Goal: Task Accomplishment & Management: Use online tool/utility

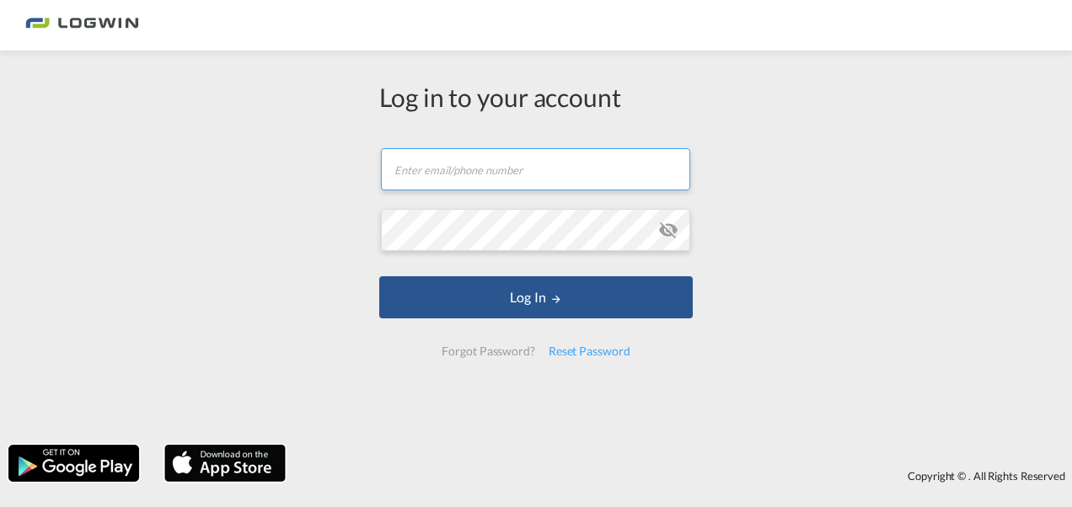
click at [475, 171] on input "text" at bounding box center [535, 169] width 309 height 42
click at [437, 170] on input "text" at bounding box center [535, 169] width 309 height 42
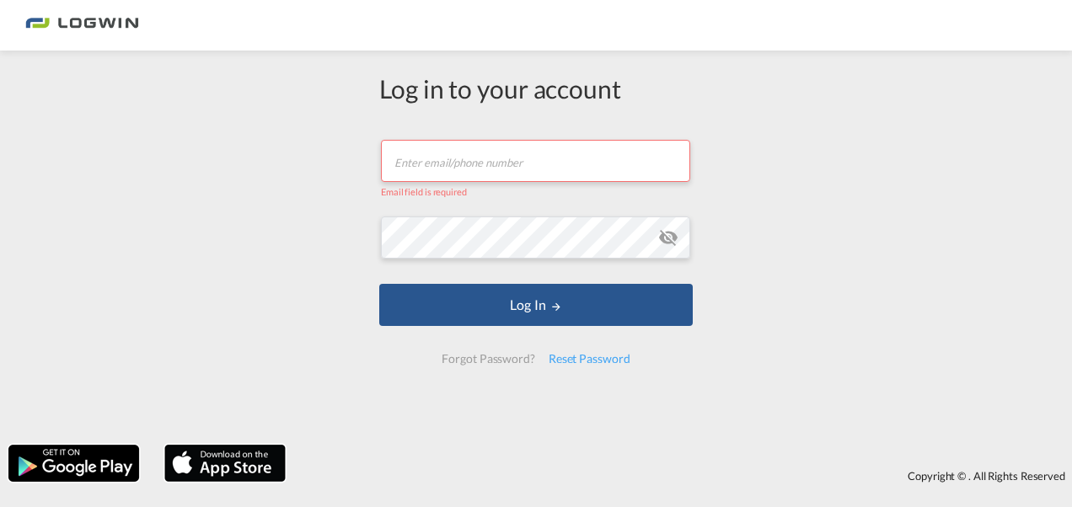
click at [485, 165] on input "text" at bounding box center [535, 161] width 309 height 42
click at [483, 147] on input "text" at bounding box center [535, 161] width 309 height 42
click at [560, 169] on input "[PERSON_NAME].zavalacervantes" at bounding box center [535, 161] width 309 height 42
click at [908, 207] on div "Log in to your account [PERSON_NAME].zavalacervantes Email must be a valid e-ma…" at bounding box center [536, 248] width 1072 height 378
click at [667, 235] on md-icon "icon-eye-off" at bounding box center [668, 238] width 20 height 20
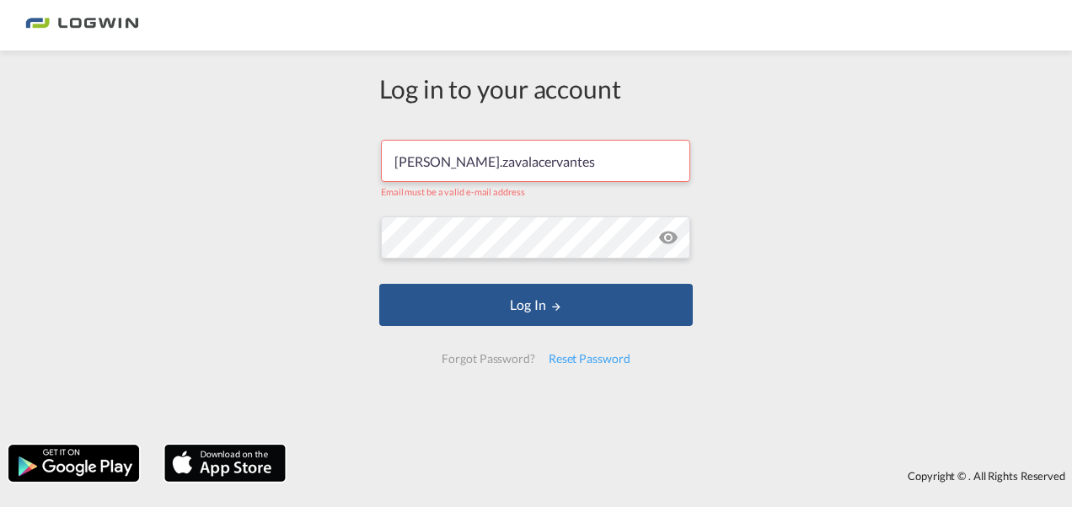
click at [667, 235] on md-icon "icon-eye-off" at bounding box center [668, 238] width 20 height 20
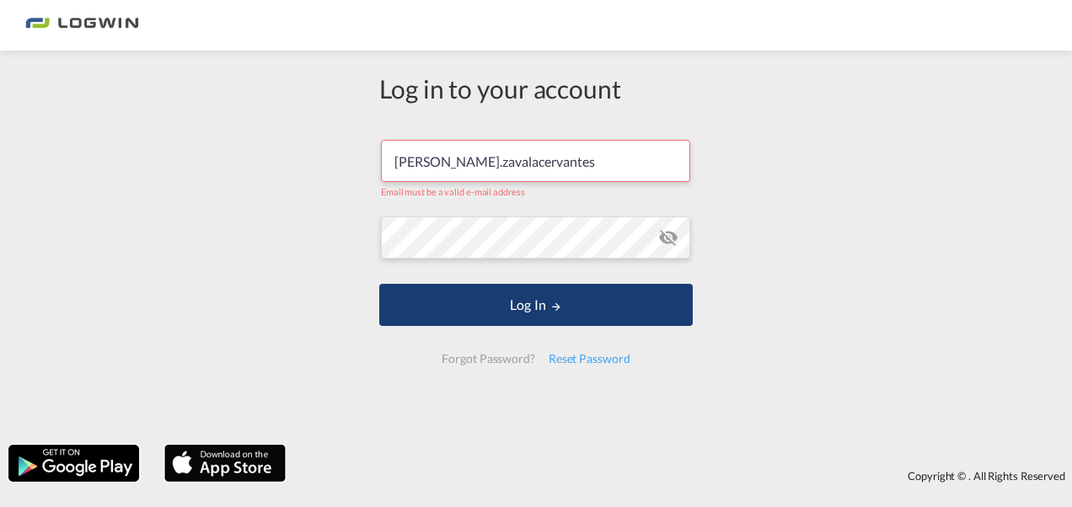
click at [583, 307] on button "Log In" at bounding box center [535, 305] width 313 height 42
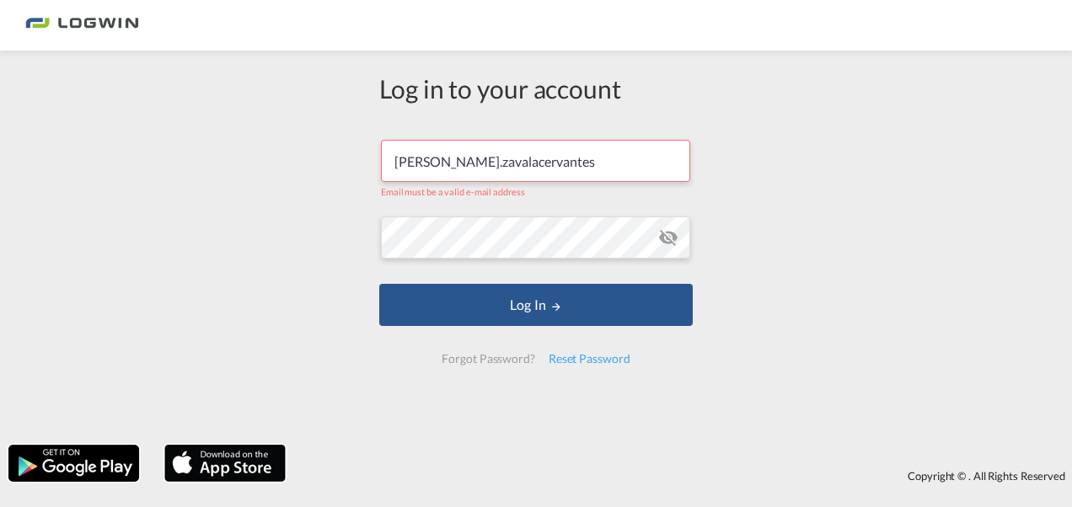
click at [562, 167] on input "[PERSON_NAME].zavalacervantes" at bounding box center [535, 161] width 309 height 42
paste input "@"
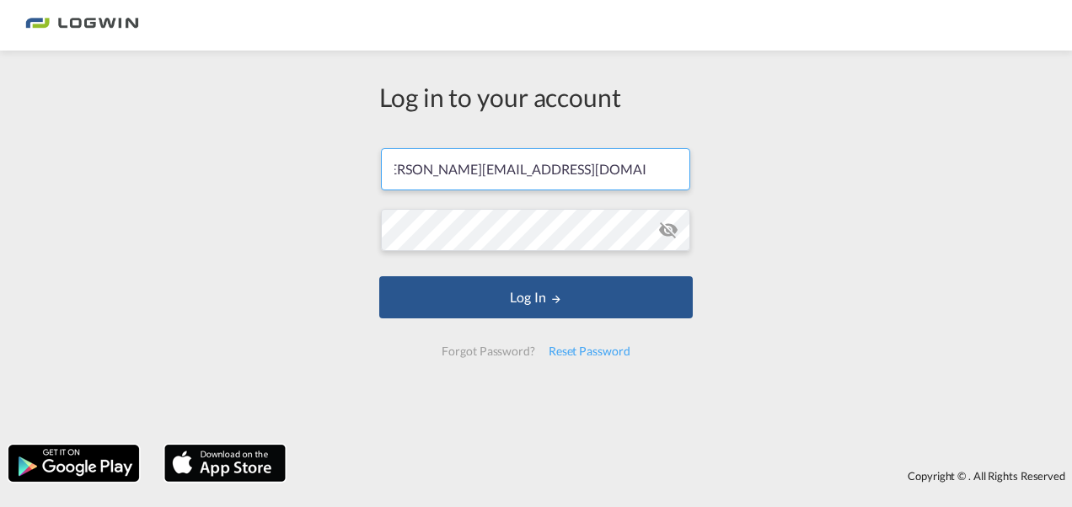
scroll to position [0, 29]
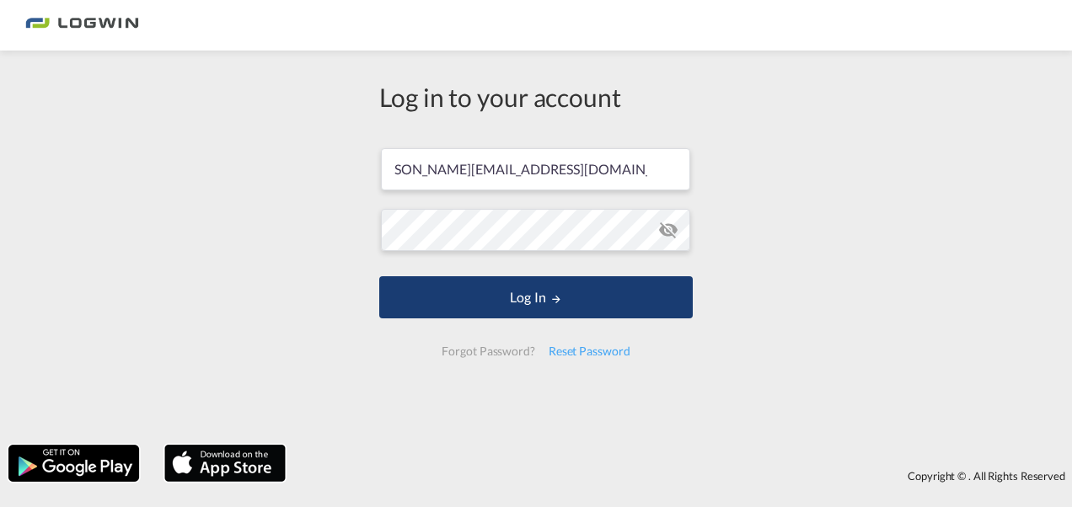
click at [574, 299] on button "Log In" at bounding box center [535, 297] width 313 height 42
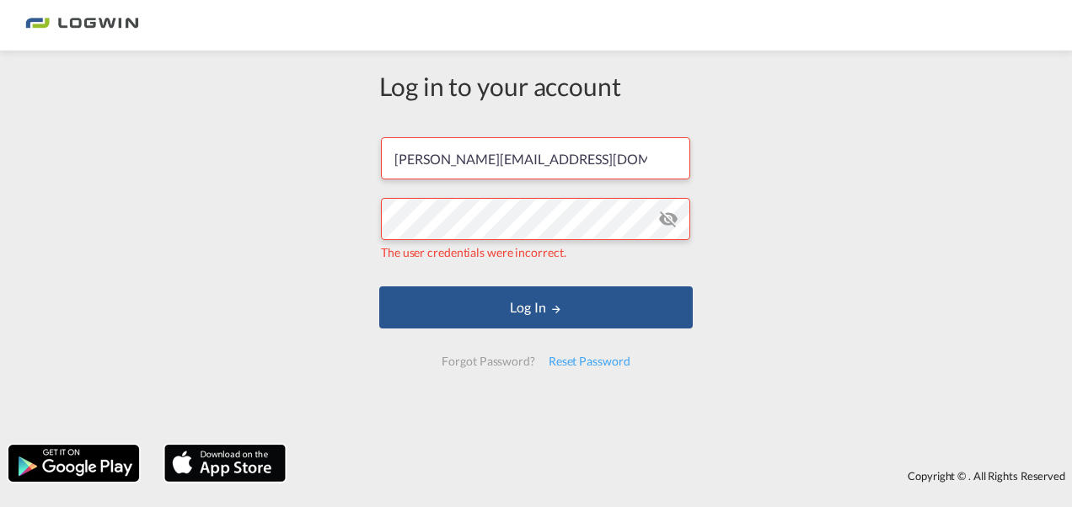
click at [669, 214] on md-icon "icon-eye-off" at bounding box center [668, 219] width 20 height 20
click at [656, 150] on input "[PERSON_NAME][EMAIL_ADDRESS][DOMAIN_NAME]" at bounding box center [535, 158] width 309 height 42
click at [636, 157] on input "[PERSON_NAME][EMAIL_ADDRESS][DOMAIN_NAME]" at bounding box center [535, 158] width 309 height 42
drag, startPoint x: 662, startPoint y: 161, endPoint x: 144, endPoint y: 206, distance: 519.4
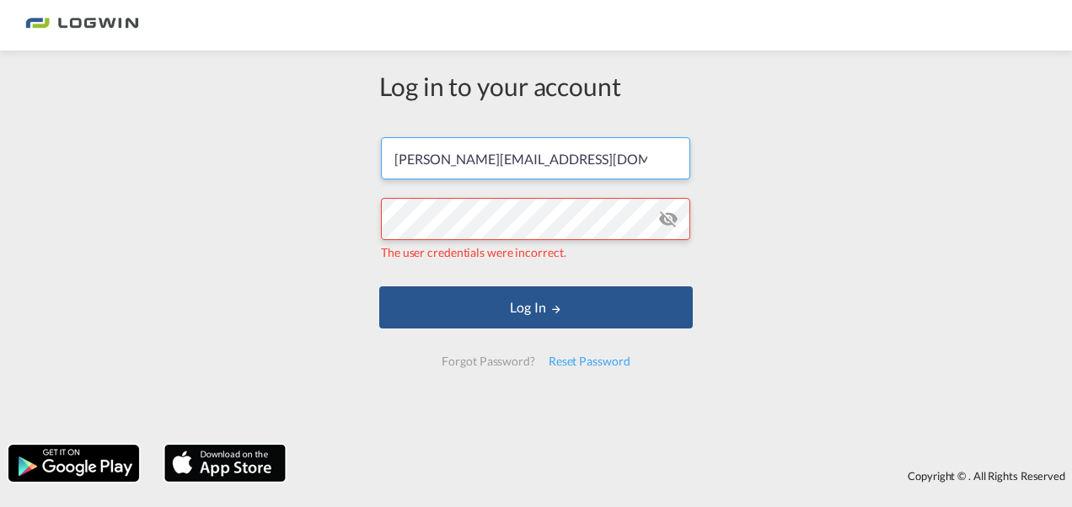
click at [148, 203] on div "Log in to your account [PERSON_NAME][EMAIL_ADDRESS][DOMAIN_NAME] The user crede…" at bounding box center [536, 248] width 1072 height 378
paste input "[PERSON_NAME][EMAIL_ADDRESS][DOMAIN_NAME]"
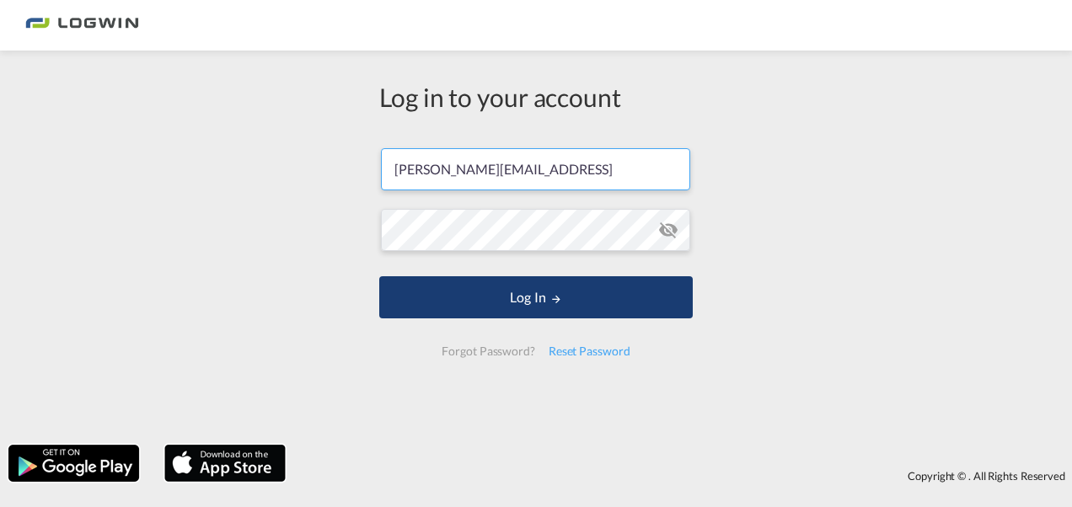
type input "[PERSON_NAME][EMAIL_ADDRESS]"
click at [561, 294] on md-icon "LOGIN" at bounding box center [556, 299] width 12 height 12
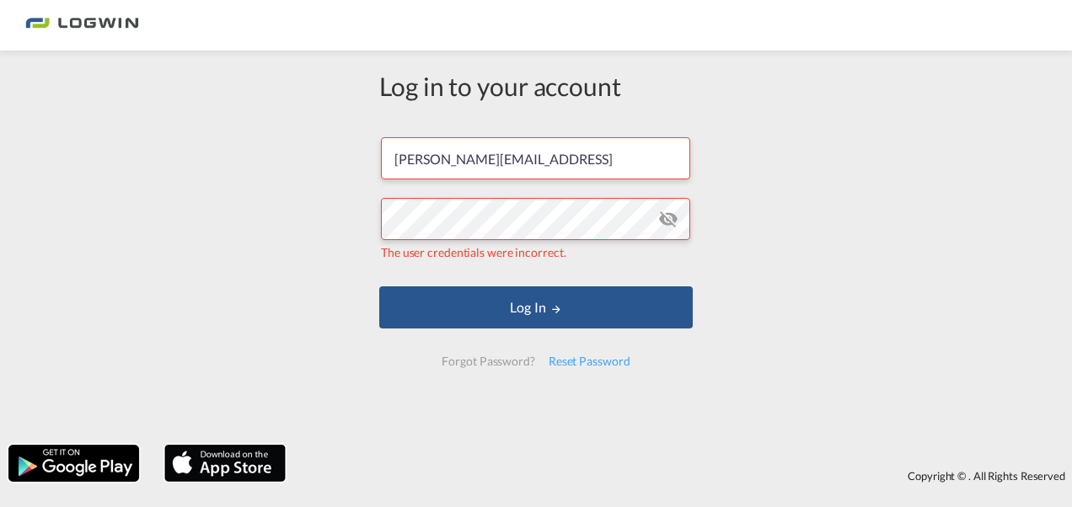
click at [664, 214] on md-icon "icon-eye-off" at bounding box center [668, 219] width 20 height 20
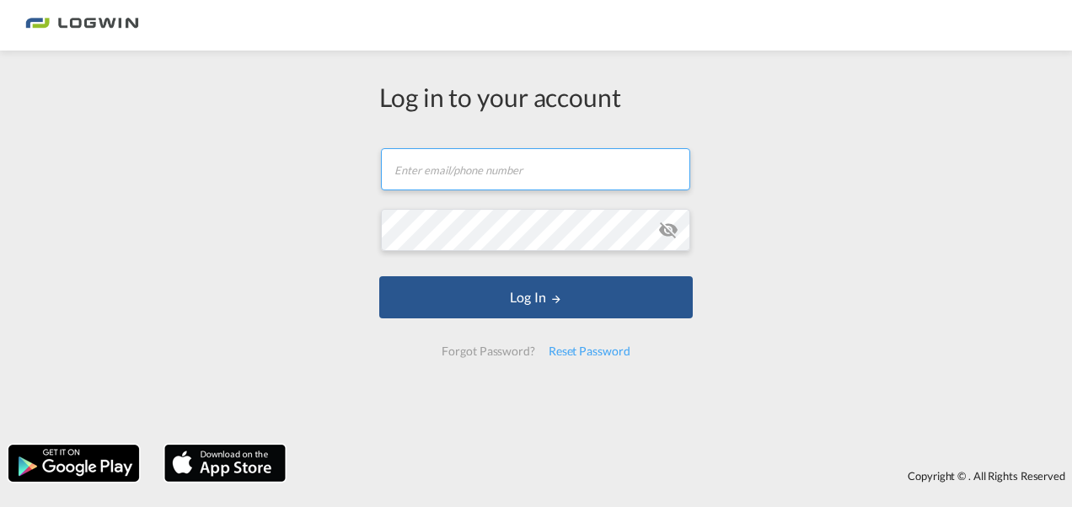
click at [541, 170] on input "text" at bounding box center [535, 169] width 309 height 42
paste input "[PERSON_NAME][EMAIL_ADDRESS][DOMAIN_NAME]"
click at [490, 176] on input "[PERSON_NAME][EMAIL_ADDRESS][DOMAIN_NAME]" at bounding box center [535, 169] width 309 height 42
type input "[PERSON_NAME][EMAIL_ADDRESS][DOMAIN_NAME]"
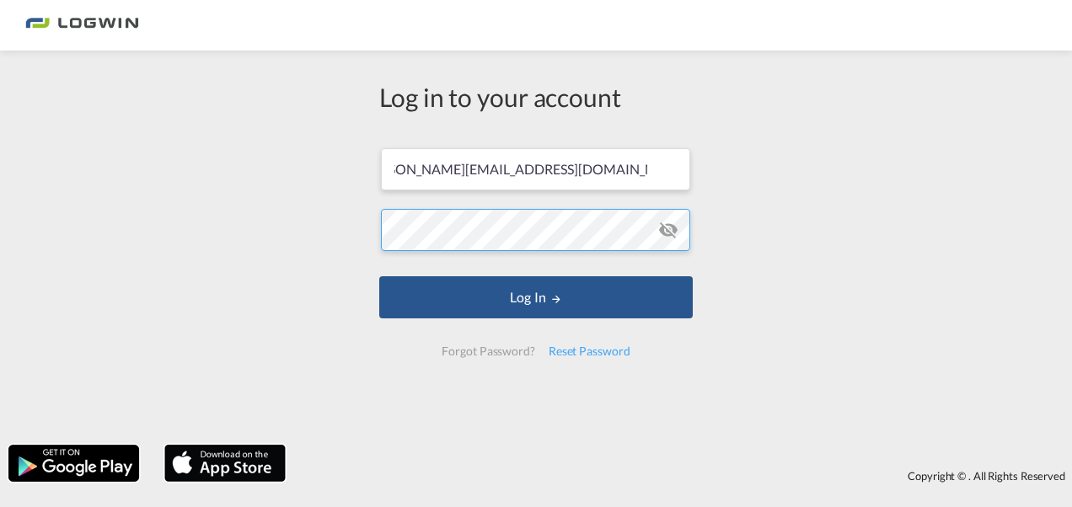
scroll to position [0, 0]
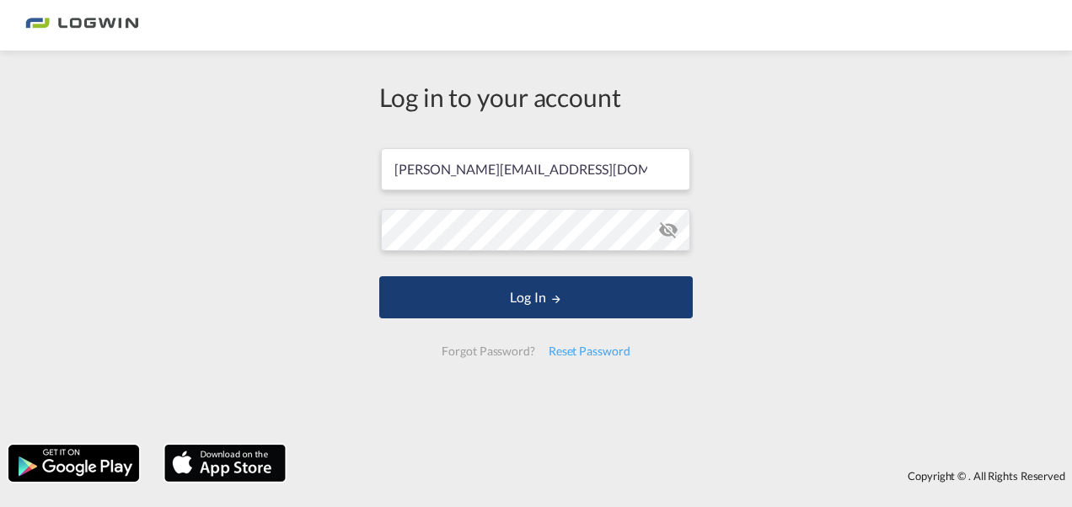
click at [578, 290] on button "Log In" at bounding box center [535, 297] width 313 height 42
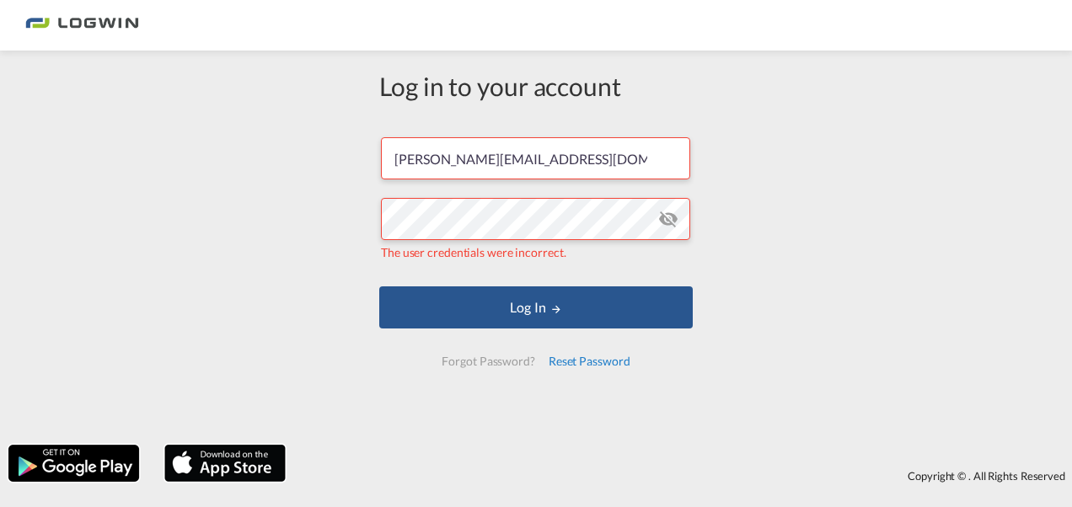
click at [612, 361] on div "Reset Password" at bounding box center [589, 361] width 95 height 30
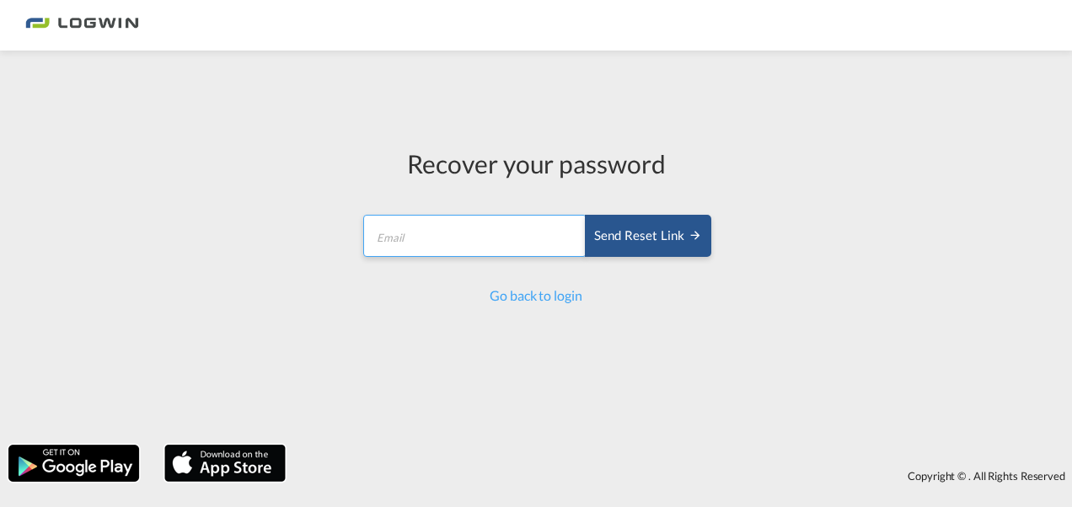
click at [465, 241] on input "email" at bounding box center [474, 236] width 223 height 42
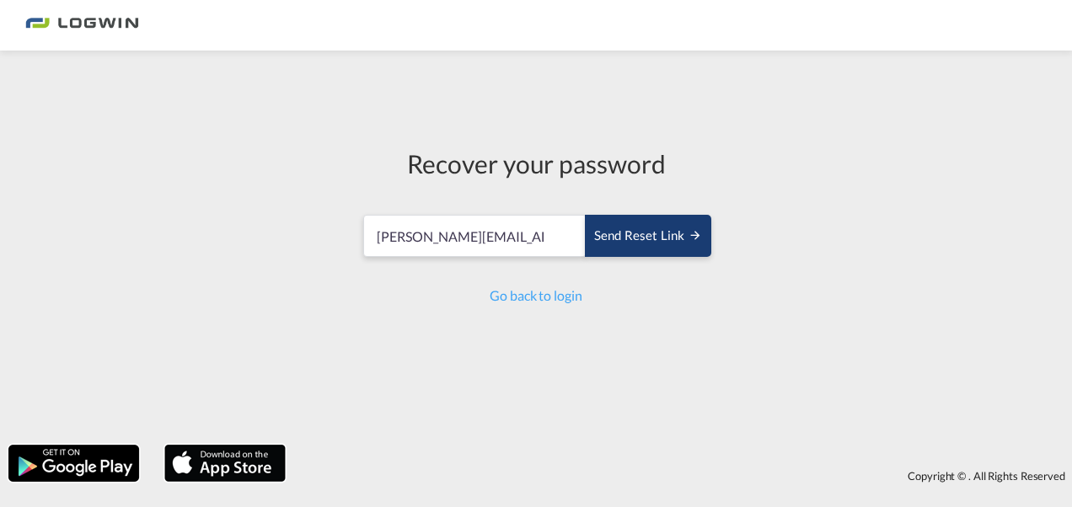
click at [661, 235] on div "Send reset link" at bounding box center [648, 236] width 108 height 19
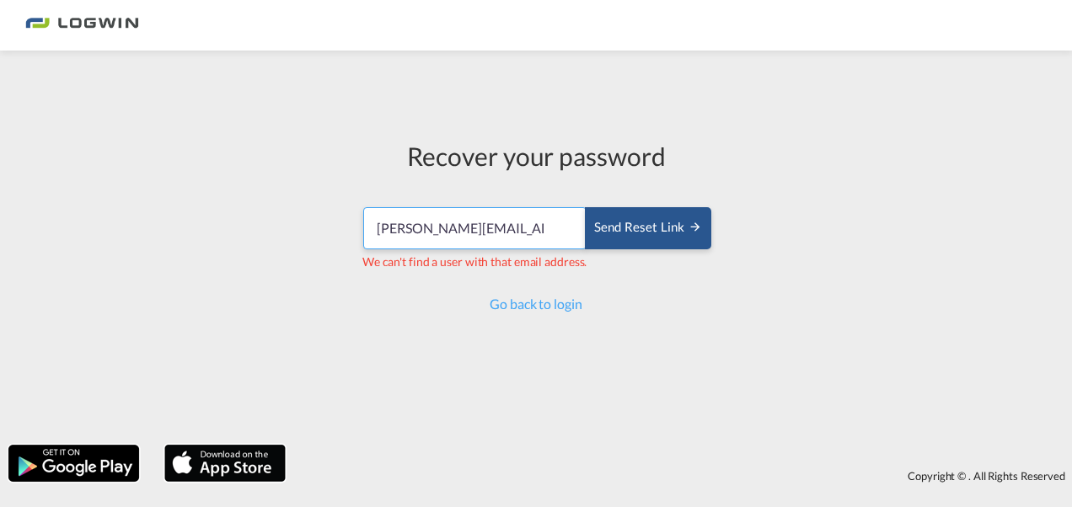
click at [487, 228] on input "[PERSON_NAME][EMAIL_ADDRESS][DOMAIN_NAME]" at bounding box center [474, 228] width 223 height 42
click at [474, 227] on input "[PERSON_NAME][EMAIL_ADDRESS][DOMAIN_NAME]" at bounding box center [474, 228] width 223 height 42
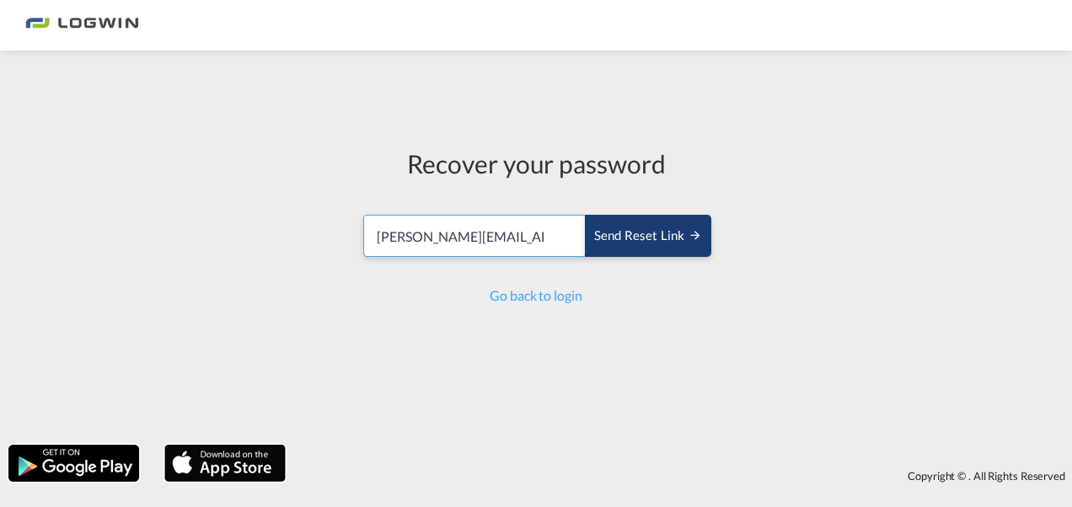
type input "Elizabeth.Zavala-Cervantes@logwin-logistics.com"
click at [659, 238] on div "Send reset link" at bounding box center [648, 236] width 108 height 19
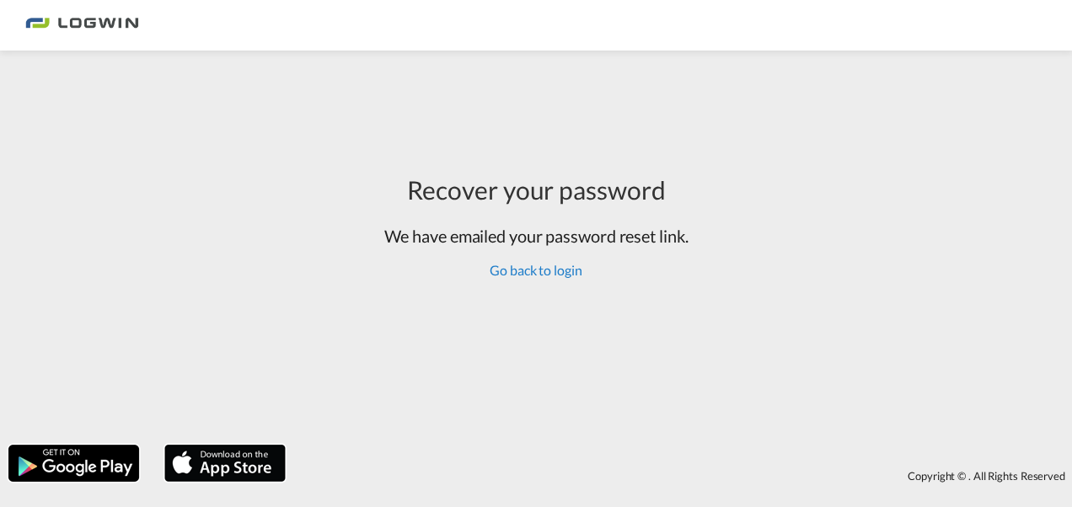
click at [556, 271] on link "Go back to login" at bounding box center [536, 270] width 92 height 16
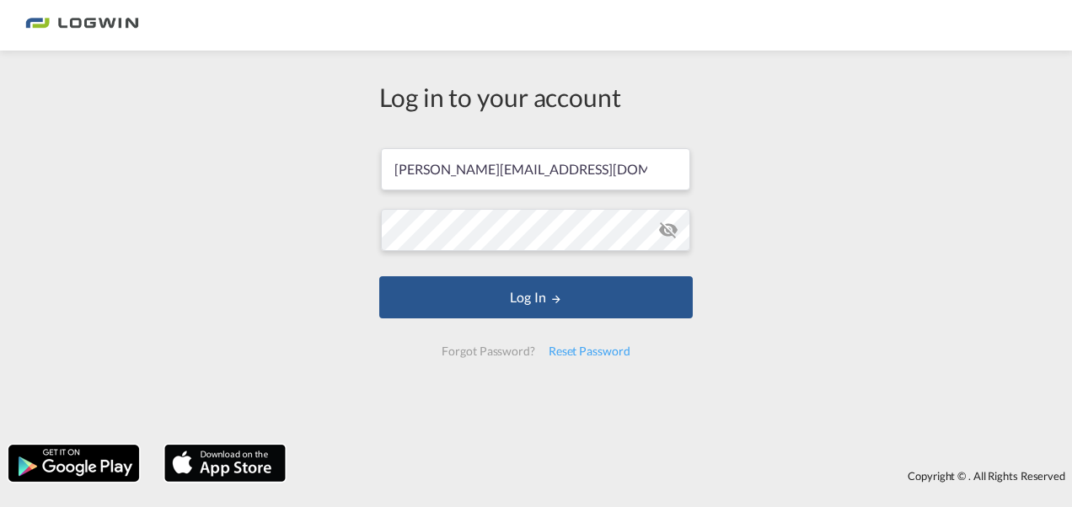
scroll to position [0, 35]
drag, startPoint x: 504, startPoint y: 169, endPoint x: 494, endPoint y: 172, distance: 10.4
click at [504, 169] on input "[PERSON_NAME][EMAIL_ADDRESS][DOMAIN_NAME]" at bounding box center [535, 169] width 309 height 42
click at [455, 172] on input "[PERSON_NAME][EMAIL_ADDRESS][DOMAIN_NAME]" at bounding box center [535, 169] width 309 height 42
type input "Elizabeth.Zavala-Cervantes@logwin-logistics.com"
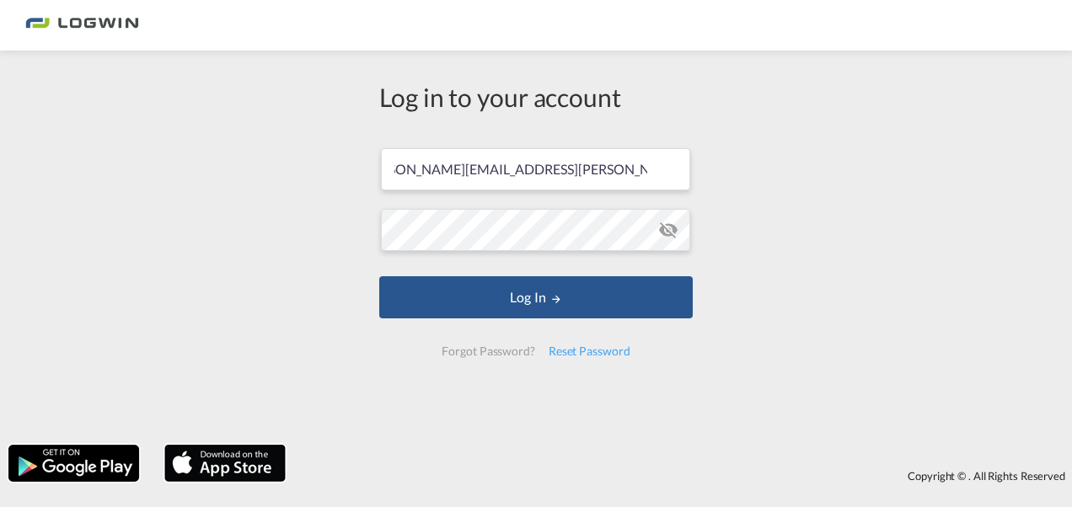
click at [668, 224] on md-icon "icon-eye-off" at bounding box center [668, 230] width 20 height 20
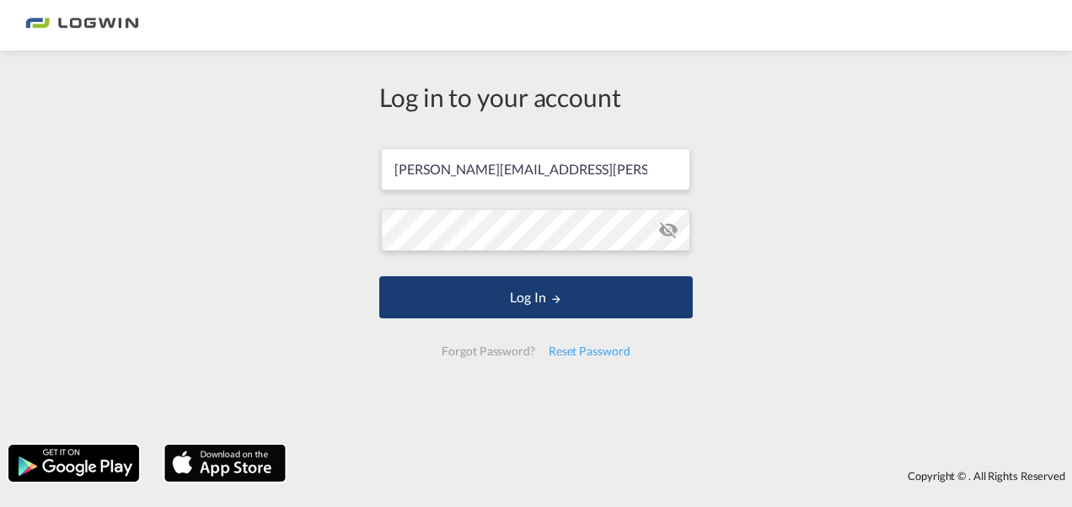
click at [545, 286] on button "Log In" at bounding box center [535, 297] width 313 height 42
